Goal: Navigation & Orientation: Find specific page/section

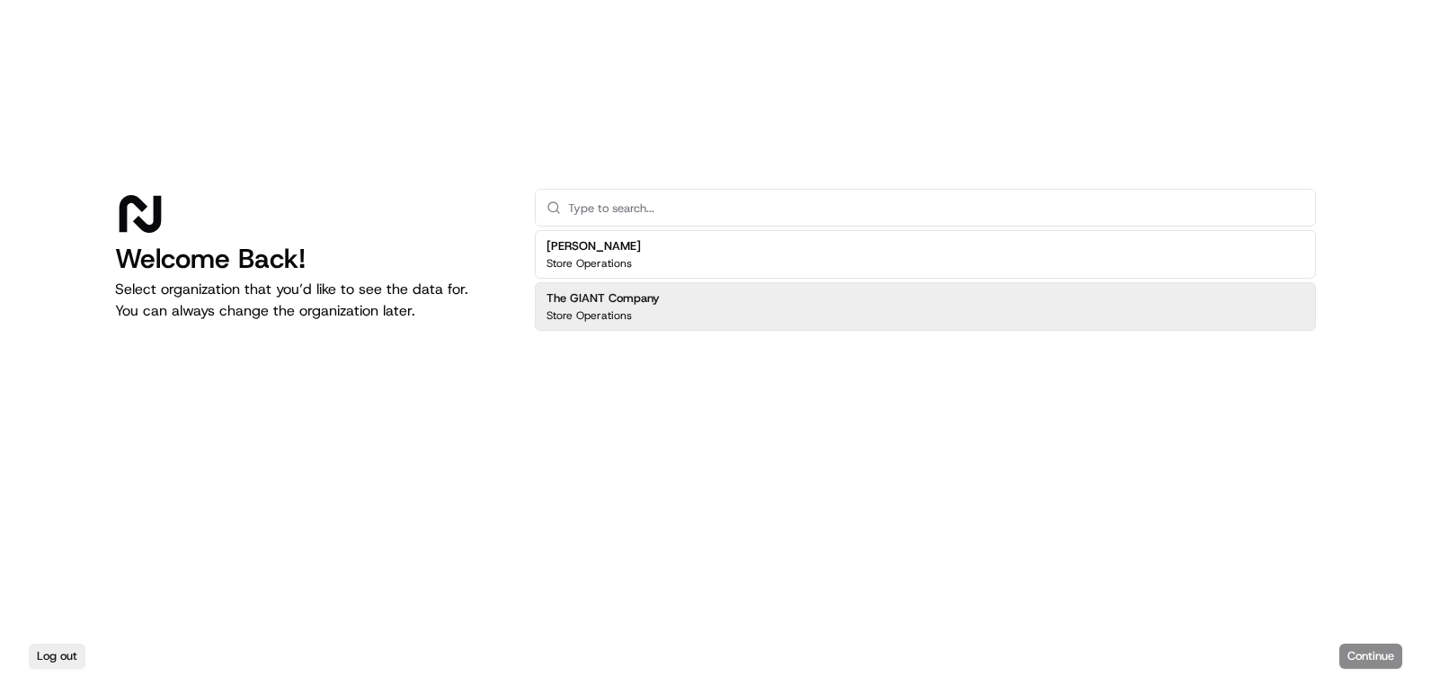
click at [607, 304] on h2 "The GIANT Company" at bounding box center [603, 298] width 113 height 16
drag, startPoint x: 1375, startPoint y: 643, endPoint x: 1354, endPoint y: 638, distance: 21.2
click at [1374, 643] on div "Log out Continue" at bounding box center [715, 657] width 1431 height 40
click at [1353, 643] on div "Log out Continue" at bounding box center [715, 657] width 1431 height 40
click at [1362, 655] on button "Continue" at bounding box center [1371, 656] width 63 height 25
